Goal: Task Accomplishment & Management: Manage account settings

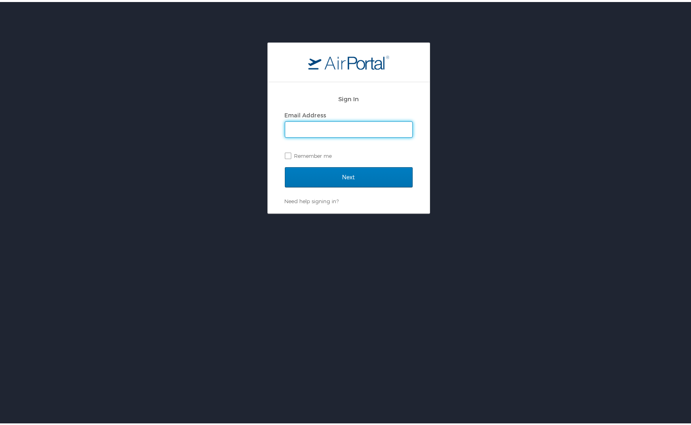
click at [329, 127] on input "Email Address" at bounding box center [348, 127] width 127 height 15
type input "payton.e.regan@aruplab.com"
click at [285, 165] on input "Next" at bounding box center [349, 175] width 128 height 20
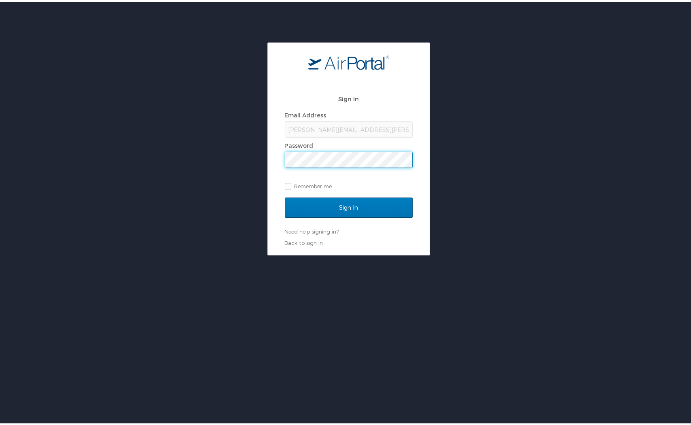
click at [285, 195] on input "Sign In" at bounding box center [349, 205] width 128 height 20
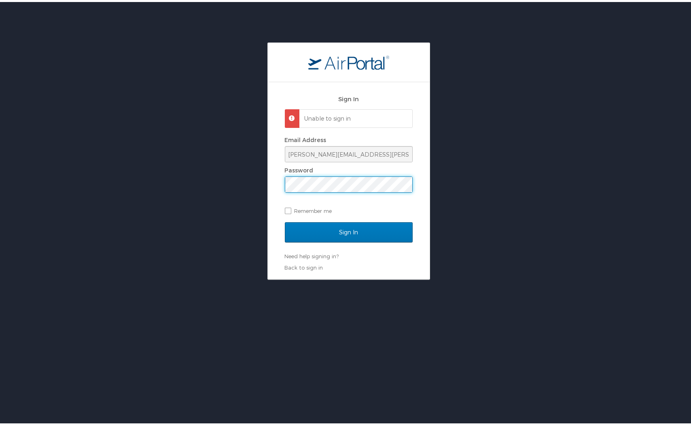
click at [232, 173] on div "Sign In Unable to sign in Email Address payton.e.regan@aruplab.com Password Rem…" at bounding box center [348, 158] width 697 height 237
click at [285, 220] on input "Sign In" at bounding box center [349, 230] width 128 height 20
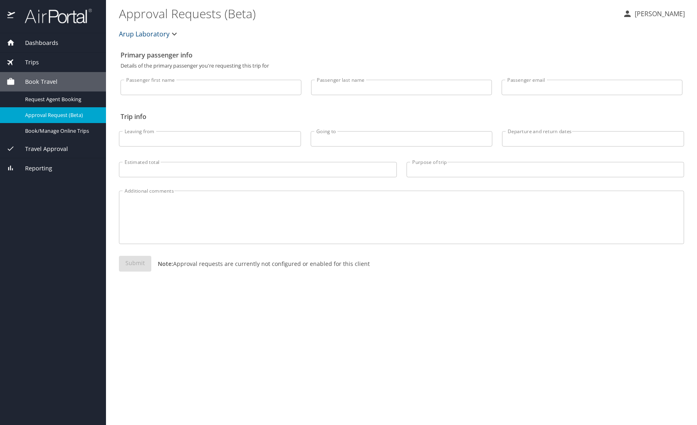
click at [30, 59] on span "Trips" at bounding box center [27, 62] width 24 height 9
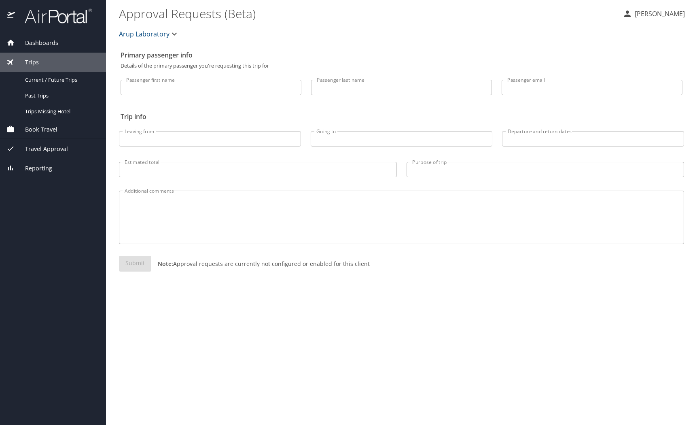
click at [36, 47] on div "Dashboards" at bounding box center [53, 42] width 106 height 19
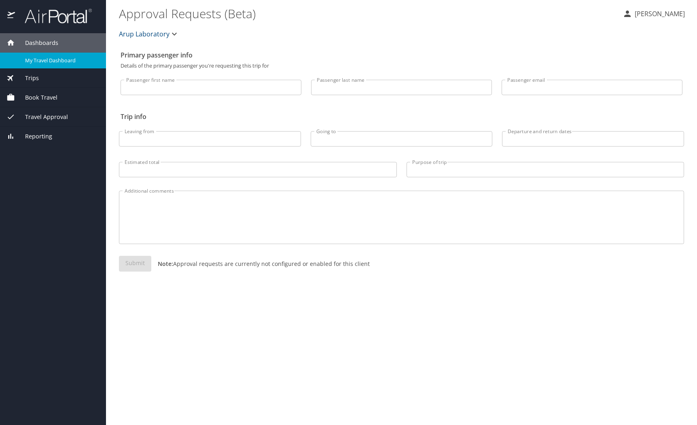
click at [34, 60] on span "My Travel Dashboard" at bounding box center [60, 61] width 71 height 8
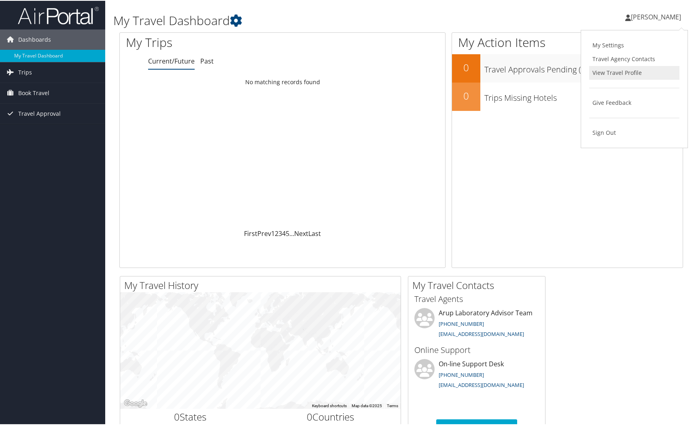
click at [615, 73] on link "View Travel Profile" at bounding box center [634, 72] width 90 height 14
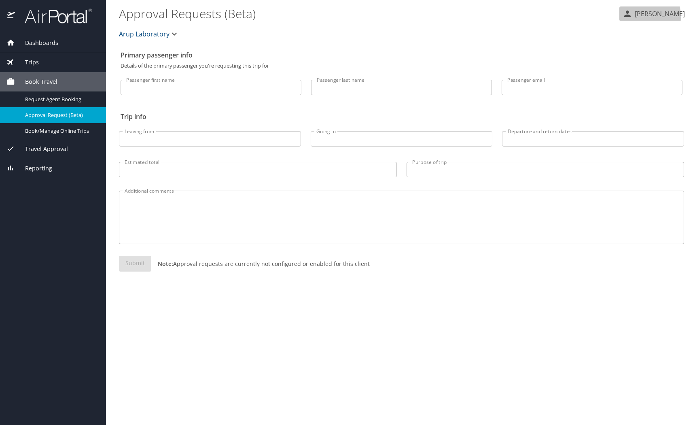
click at [631, 17] on icon "button" at bounding box center [627, 14] width 6 height 6
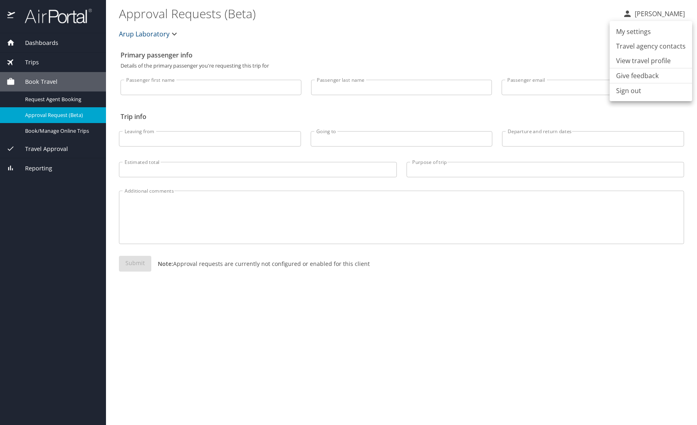
click at [634, 30] on li "My settings" at bounding box center [651, 31] width 83 height 15
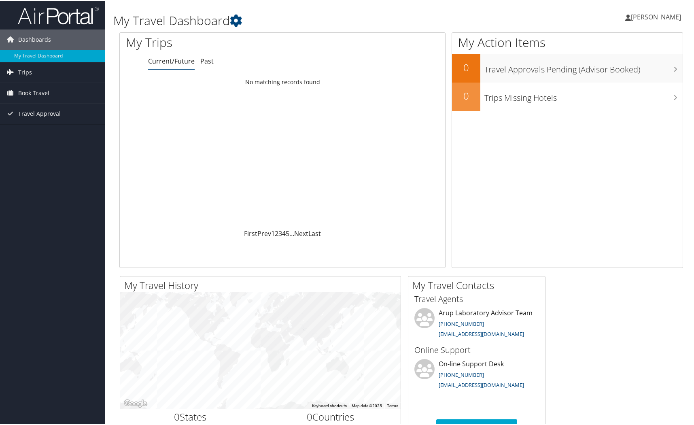
click at [631, 17] on icon at bounding box center [628, 17] width 6 height 6
click at [615, 43] on link "My Settings" at bounding box center [634, 45] width 90 height 14
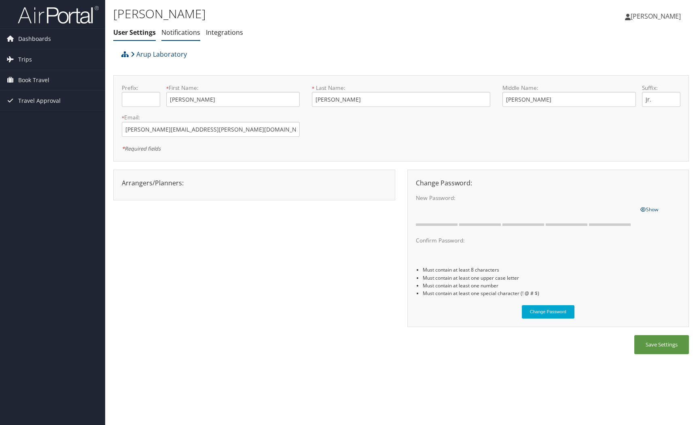
click at [178, 27] on li "Notifications" at bounding box center [180, 32] width 39 height 15
click at [179, 31] on link "Notifications" at bounding box center [180, 32] width 39 height 9
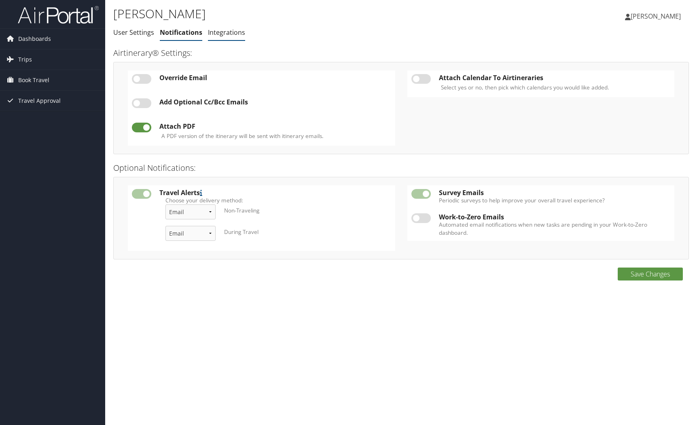
click at [229, 34] on link "Integrations" at bounding box center [226, 32] width 37 height 9
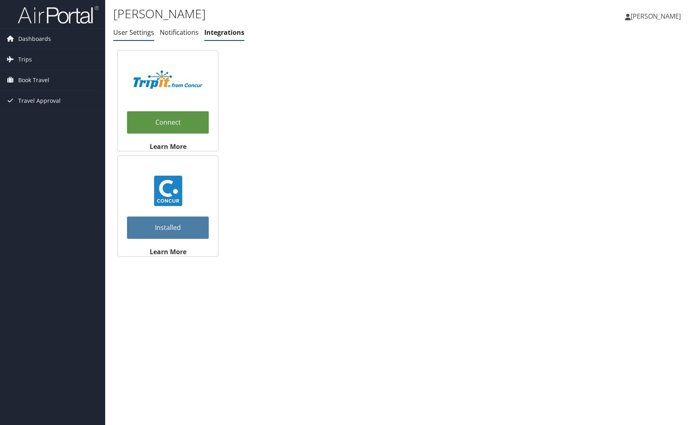
click at [124, 30] on link "User Settings" at bounding box center [133, 32] width 41 height 9
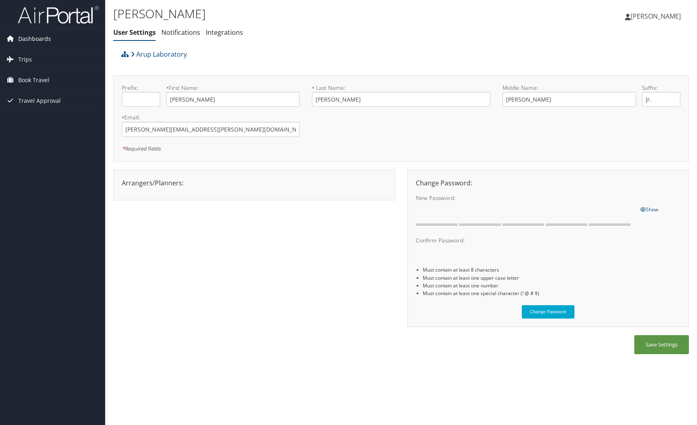
click at [26, 38] on span "Dashboards" at bounding box center [34, 39] width 33 height 20
click at [32, 53] on link "My Travel Dashboard" at bounding box center [52, 55] width 105 height 12
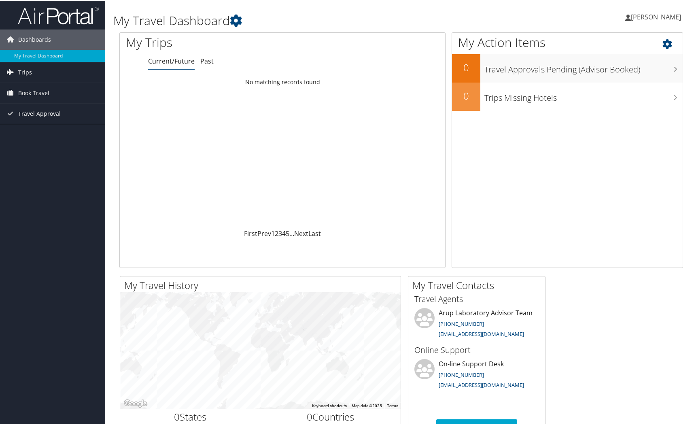
click at [667, 44] on icon at bounding box center [674, 41] width 24 height 14
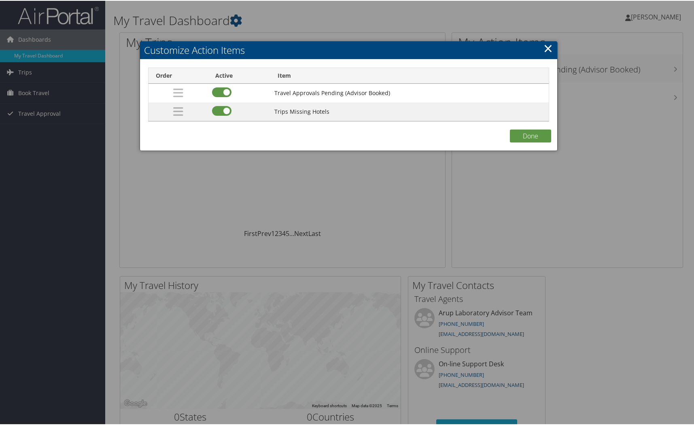
click at [547, 44] on link "×" at bounding box center [547, 47] width 9 height 16
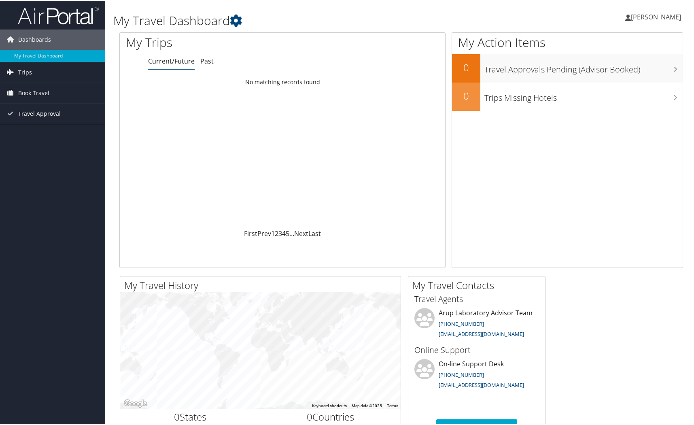
click at [630, 17] on ul "Payton Regan Payton Regan" at bounding box center [652, 16] width 73 height 24
click at [625, 69] on link "View Travel Profile" at bounding box center [634, 72] width 90 height 14
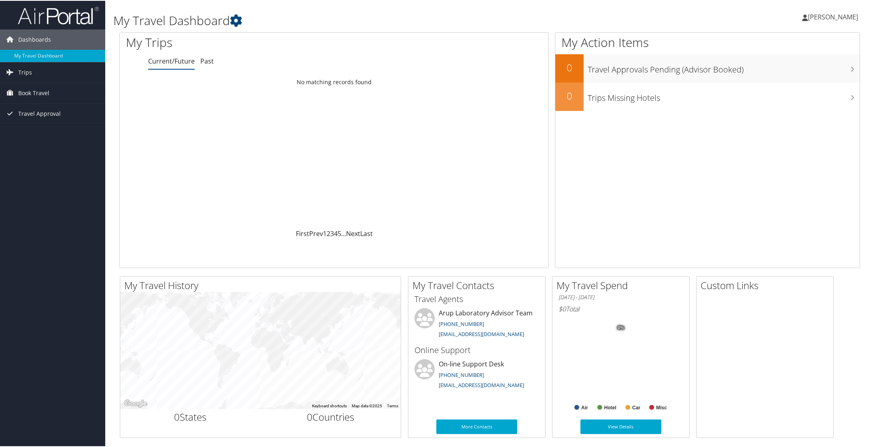
click at [693, 17] on icon at bounding box center [805, 17] width 6 height 6
click at [34, 87] on span "Book Travel" at bounding box center [33, 92] width 31 height 20
click at [36, 107] on link "Agent Booking Request" at bounding box center [52, 108] width 105 height 12
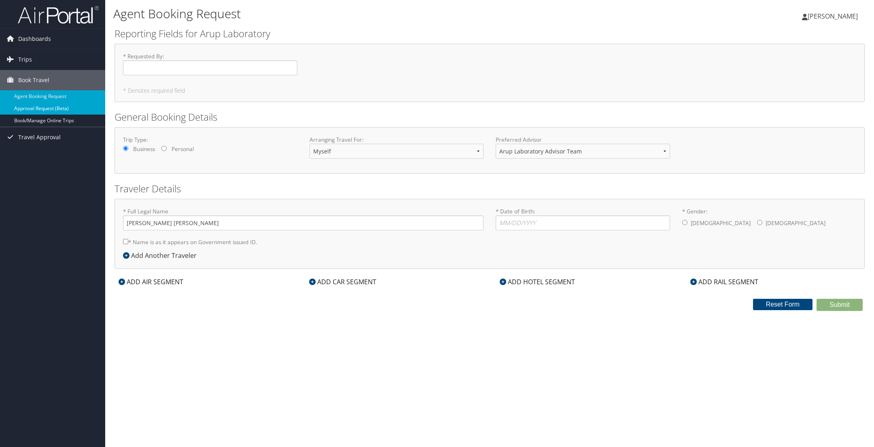
click at [69, 108] on link "Approval Request (Beta)" at bounding box center [52, 108] width 105 height 12
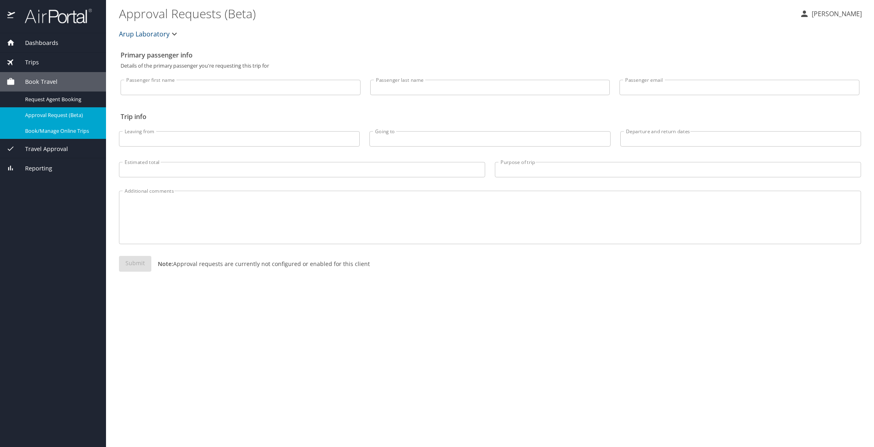
click at [65, 131] on span "Book/Manage Online Trips" at bounding box center [60, 131] width 71 height 8
click at [53, 148] on span "Travel Approval" at bounding box center [41, 148] width 53 height 9
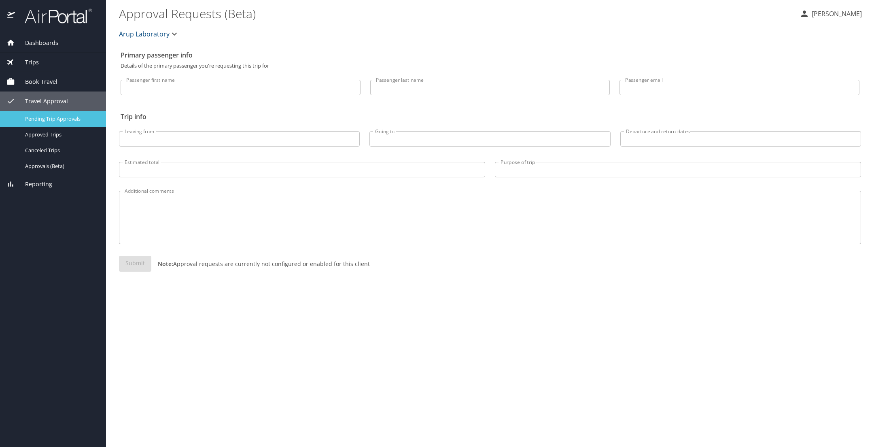
click at [64, 117] on span "Pending Trip Approvals" at bounding box center [60, 119] width 71 height 8
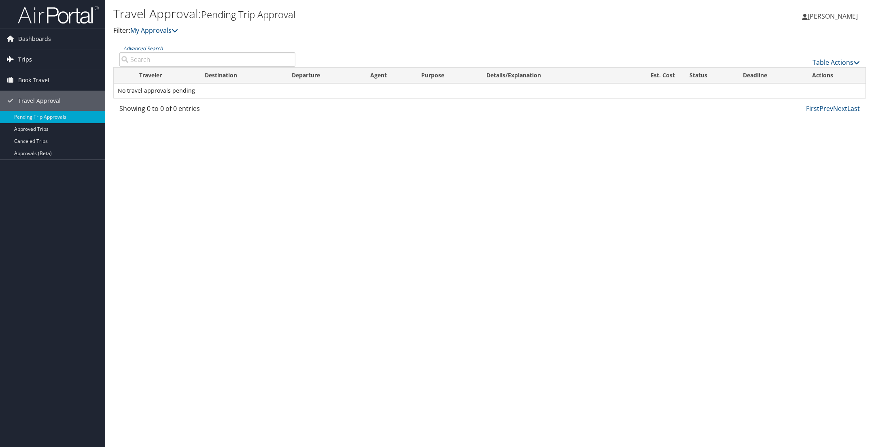
click at [29, 57] on span "Trips" at bounding box center [25, 59] width 14 height 20
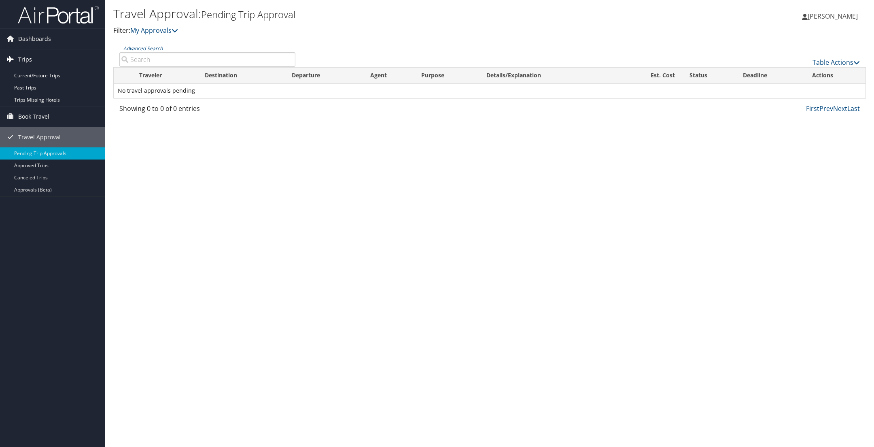
click at [29, 57] on span "Trips" at bounding box center [25, 59] width 14 height 20
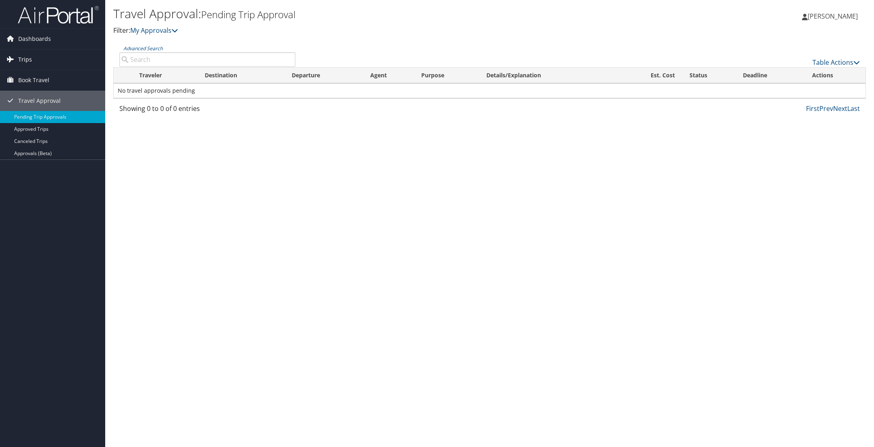
click at [29, 57] on span "Trips" at bounding box center [25, 59] width 14 height 20
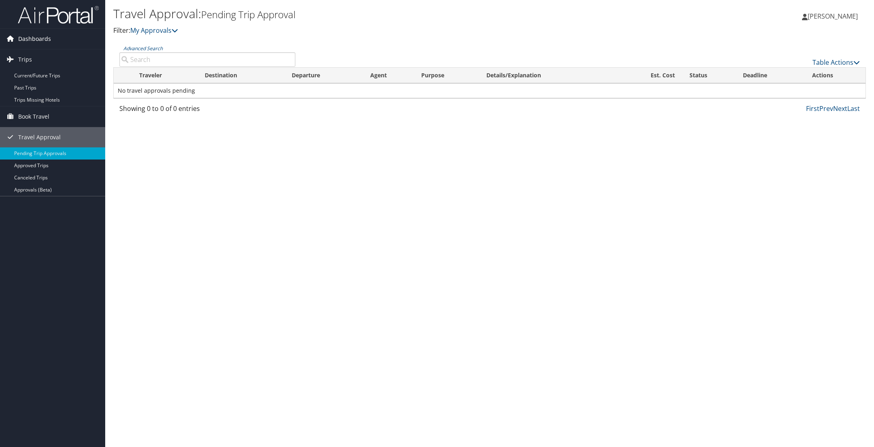
click at [34, 39] on span "Dashboards" at bounding box center [34, 39] width 33 height 20
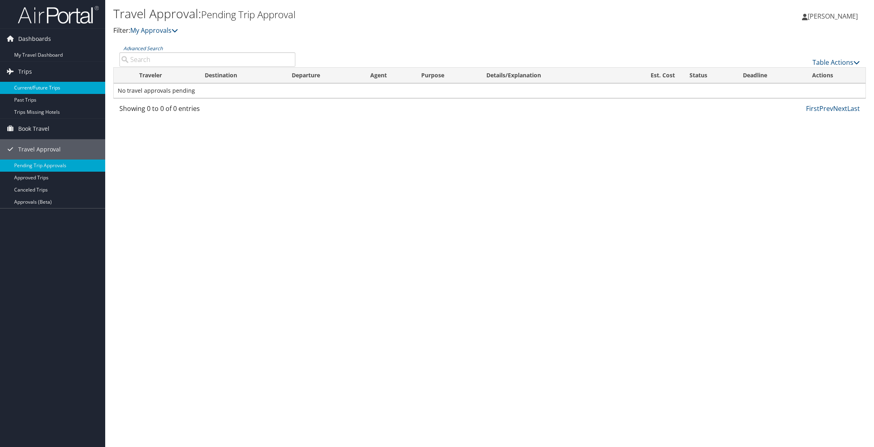
click at [33, 85] on link "Current/Future Trips" at bounding box center [52, 88] width 105 height 12
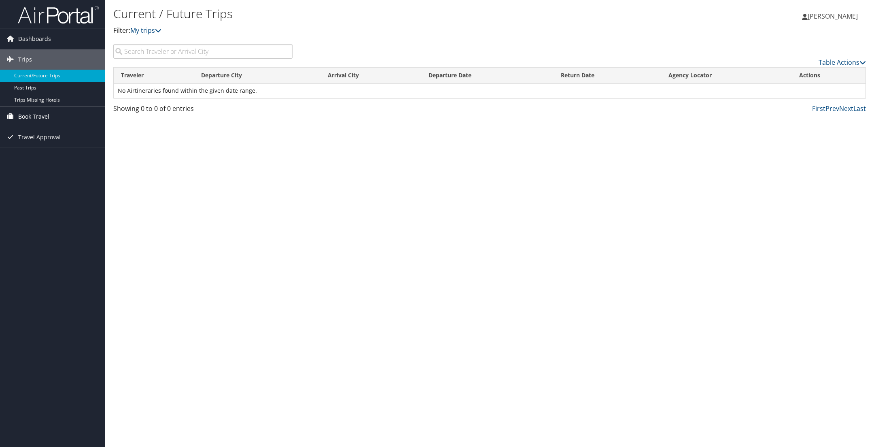
click at [34, 114] on span "Book Travel" at bounding box center [33, 116] width 31 height 20
click at [29, 130] on link "Agent Booking Request" at bounding box center [52, 133] width 105 height 12
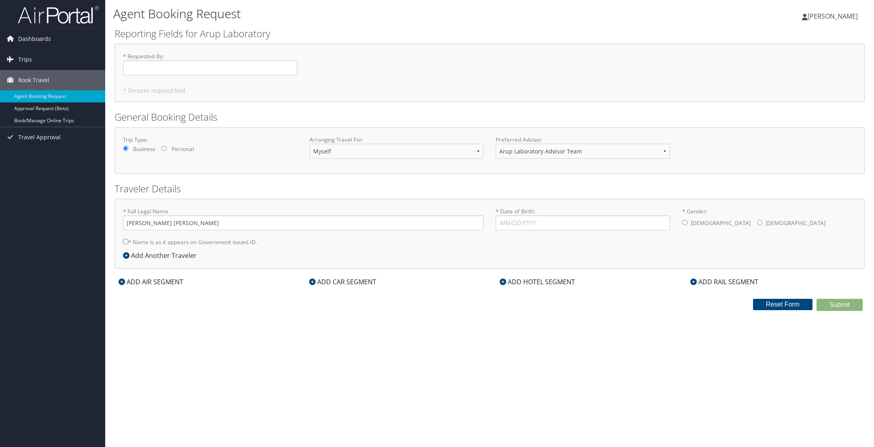
click at [808, 14] on icon at bounding box center [805, 17] width 6 height 6
click at [790, 70] on link "View Travel Profile" at bounding box center [812, 72] width 90 height 14
